Goal: Book appointment/travel/reservation

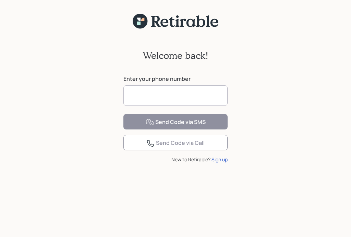
click at [151, 95] on input at bounding box center [175, 95] width 104 height 21
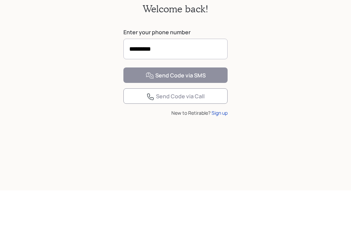
type input "**********"
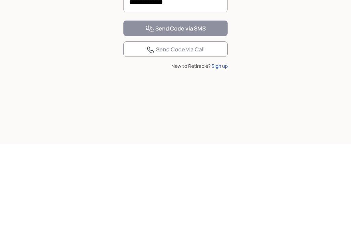
scroll to position [20, 0]
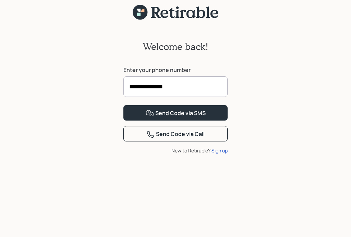
click at [203, 118] on div "Send Code via SMS" at bounding box center [176, 114] width 60 height 8
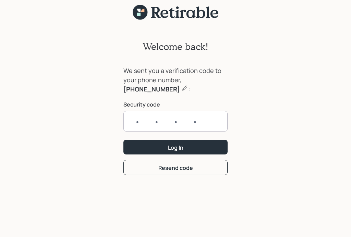
click at [182, 155] on form "We sent you a verification code to your phone number, 603-987-9163 : Security c…" at bounding box center [175, 121] width 104 height 109
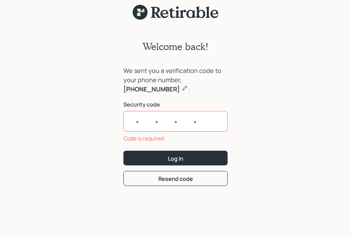
click at [161, 115] on input "text" at bounding box center [175, 121] width 104 height 21
click at [178, 176] on div "Resend code" at bounding box center [175, 180] width 35 height 8
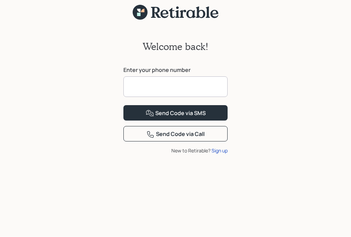
click at [181, 77] on input at bounding box center [175, 87] width 104 height 21
type input "**********"
click at [176, 121] on button "Send Code via SMS" at bounding box center [175, 113] width 104 height 15
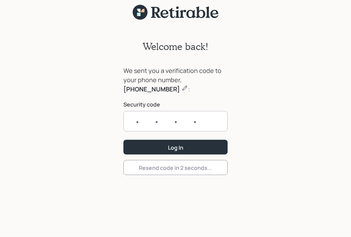
click at [140, 111] on input "text" at bounding box center [175, 121] width 104 height 21
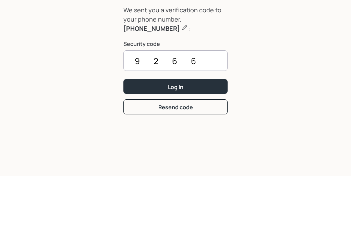
type input "9266"
click at [183, 144] on div "Log In" at bounding box center [175, 148] width 15 height 8
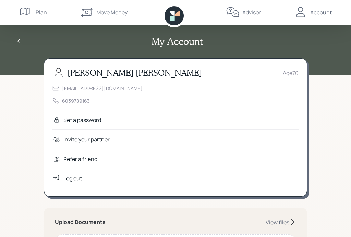
click at [93, 117] on div "Set a password" at bounding box center [82, 120] width 38 height 8
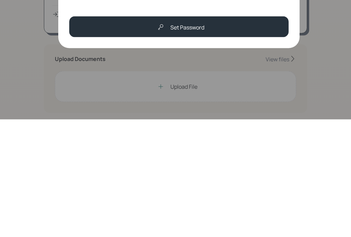
scroll to position [164, 0]
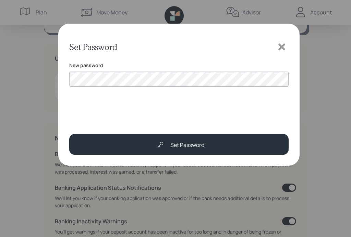
click at [184, 136] on button "Set Password" at bounding box center [178, 144] width 219 height 21
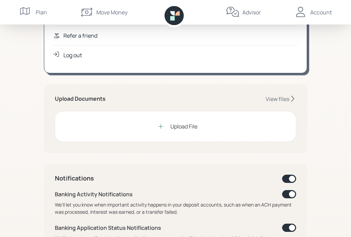
scroll to position [124, 0]
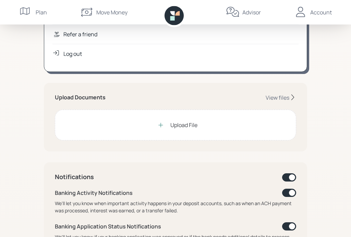
click at [288, 94] on div "View files" at bounding box center [278, 98] width 24 height 8
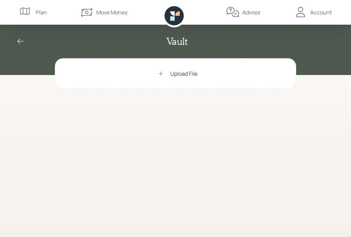
click at [165, 72] on div at bounding box center [161, 74] width 14 height 14
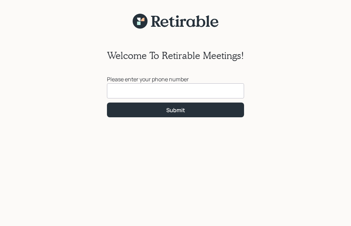
click at [205, 92] on input at bounding box center [175, 90] width 137 height 15
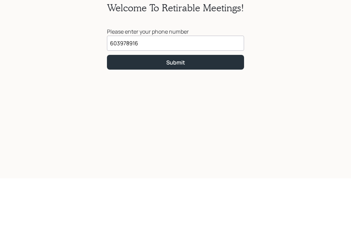
type input "[PHONE_NUMBER]"
click at [197, 103] on button "Submit" at bounding box center [175, 110] width 137 height 15
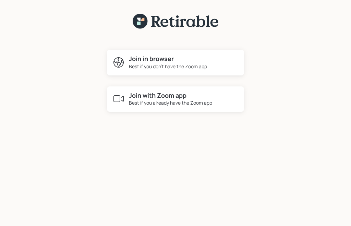
click at [165, 92] on h4 "Join with Zoom app" at bounding box center [170, 96] width 83 height 8
